Goal: Find specific page/section: Find specific page/section

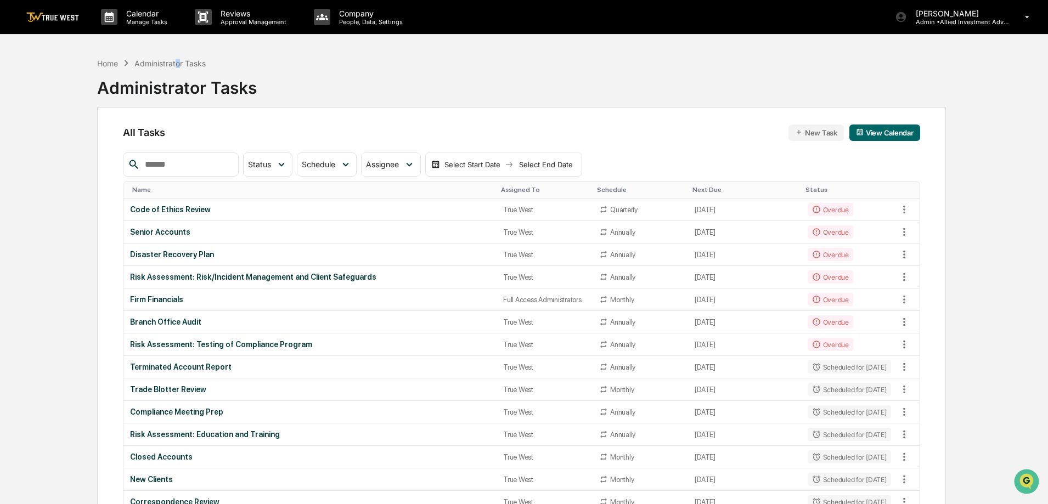
click at [179, 64] on div "Administrator Tasks" at bounding box center [169, 63] width 71 height 9
click at [104, 63] on div "Home" at bounding box center [107, 63] width 21 height 9
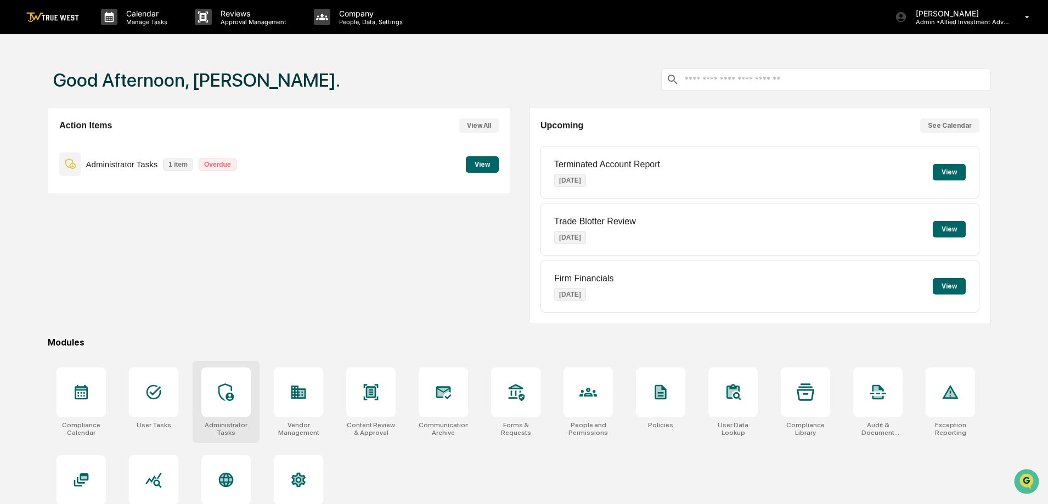
click at [219, 387] on icon at bounding box center [226, 392] width 18 height 18
